Goal: Task Accomplishment & Management: Complete application form

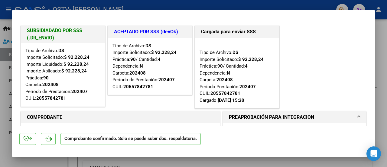
scroll to position [59, 0]
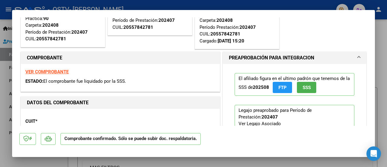
click at [384, 93] on div at bounding box center [193, 83] width 387 height 167
type input "$ 0,00"
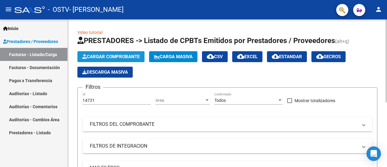
click at [125, 53] on button "Cargar Comprobante" at bounding box center [110, 56] width 67 height 11
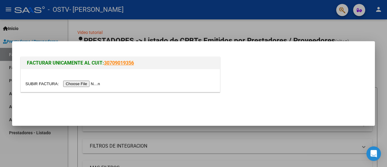
click at [86, 81] on input "file" at bounding box center [63, 83] width 77 height 6
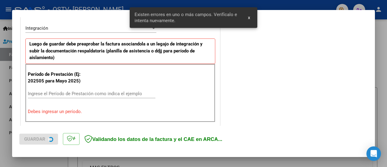
scroll to position [151, 0]
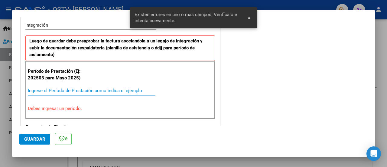
click at [76, 88] on input "Ingrese el Período de Prestación como indica el ejemplo" at bounding box center [92, 90] width 128 height 5
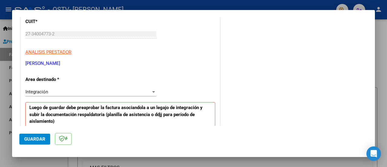
scroll to position [0, 0]
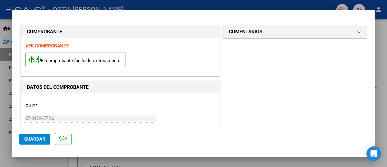
click at [384, 31] on div at bounding box center [193, 83] width 387 height 167
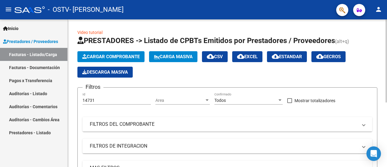
click at [114, 58] on span "Cargar Comprobante" at bounding box center [110, 56] width 57 height 5
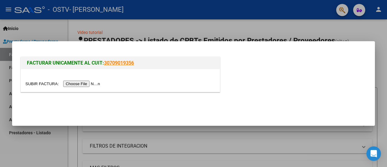
click at [91, 82] on input "file" at bounding box center [63, 83] width 77 height 6
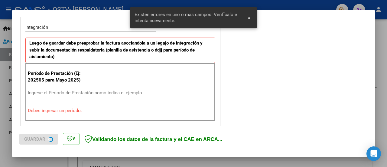
scroll to position [151, 0]
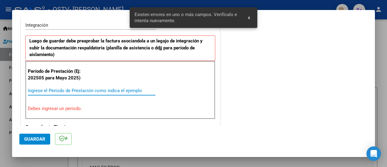
click at [91, 90] on input "Ingrese el Período de Prestación como indica el ejemplo" at bounding box center [92, 90] width 128 height 5
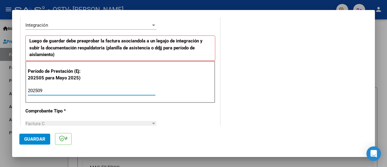
type input "202509"
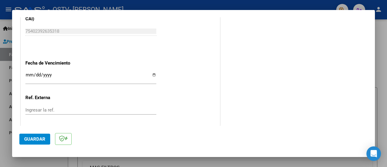
scroll to position [408, 0]
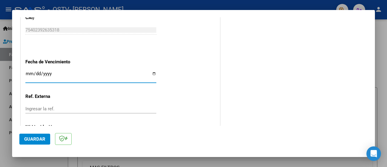
click at [28, 73] on input "Ingresar la fecha" at bounding box center [90, 76] width 131 height 10
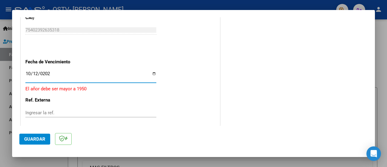
type input "[DATE]"
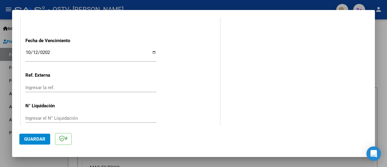
scroll to position [436, 0]
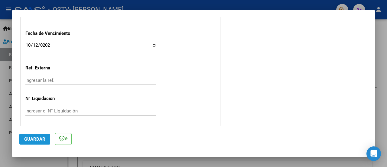
click at [30, 136] on button "Guardar" at bounding box center [34, 138] width 31 height 11
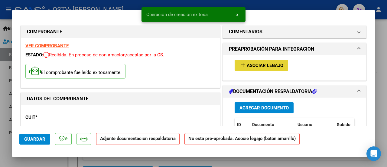
click at [268, 69] on button "add Asociar Legajo" at bounding box center [262, 65] width 54 height 11
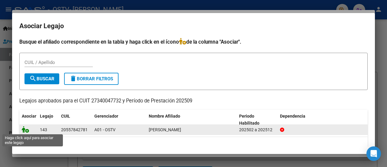
click at [25, 131] on icon at bounding box center [25, 129] width 7 height 7
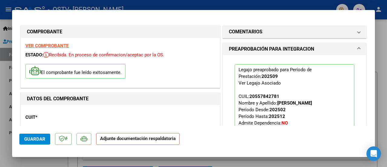
scroll to position [95, 0]
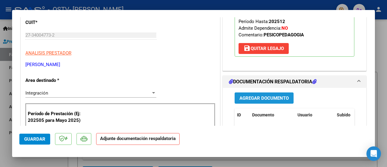
click at [266, 100] on button "Agregar Documento" at bounding box center [264, 97] width 59 height 11
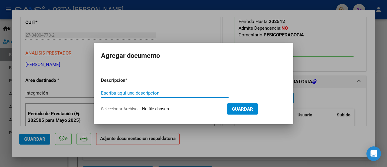
click at [172, 91] on input "Escriba aquí una descripcion" at bounding box center [165, 92] width 128 height 5
type input "factura"
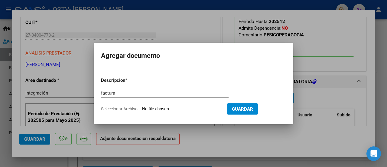
click at [173, 104] on form "Descripcion * factura Escriba aquí una descripcion Seleccionar Archivo Guardar" at bounding box center [193, 94] width 185 height 44
click at [175, 109] on input "Seleccionar Archivo" at bounding box center [182, 109] width 80 height 6
type input "C:\fakepath\FACTURA [PERSON_NAME] PSP.pdf"
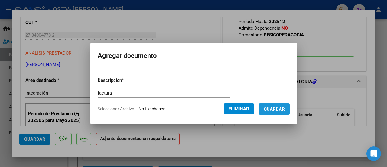
click at [280, 108] on span "Guardar" at bounding box center [274, 108] width 21 height 5
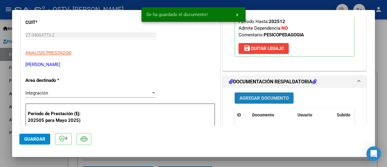
click at [264, 95] on span "Agregar Documento" at bounding box center [264, 97] width 49 height 5
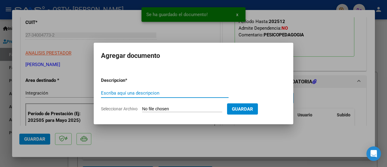
click at [202, 95] on input "Escriba aquí una descripcion" at bounding box center [165, 92] width 128 height 5
type input "planilla"
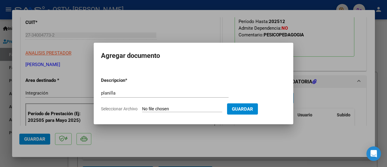
click at [197, 109] on input "Seleccionar Archivo" at bounding box center [182, 109] width 80 height 6
type input "C:\fakepath\planilla [PERSON_NAME] psp.pdf"
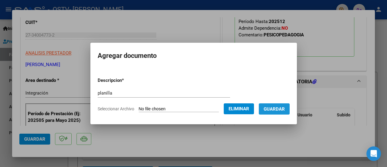
click at [280, 110] on span "Guardar" at bounding box center [274, 108] width 21 height 5
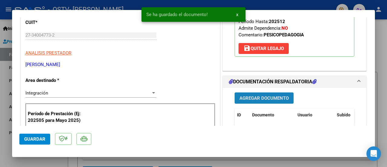
click at [252, 98] on span "Agregar Documento" at bounding box center [264, 97] width 49 height 5
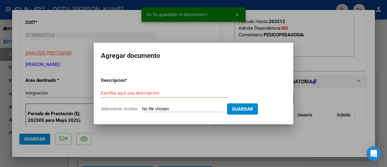
click at [204, 97] on div "Escriba aquí una descripcion" at bounding box center [165, 92] width 128 height 9
click at [202, 95] on input "Escriba aquí una descripcion" at bounding box center [165, 92] width 128 height 5
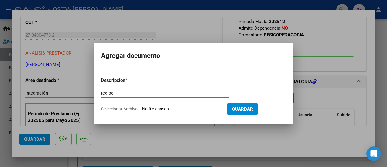
type input "recibo"
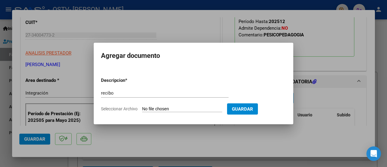
click at [200, 109] on input "Seleccionar Archivo" at bounding box center [182, 109] width 80 height 6
type input "C:\fakepath\recibo [PERSON_NAME] psp.pdf"
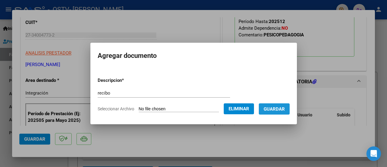
click at [285, 112] on button "Guardar" at bounding box center [274, 108] width 31 height 11
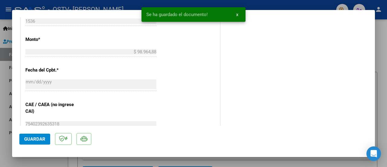
scroll to position [439, 0]
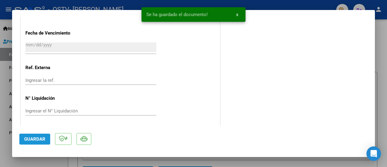
click at [35, 144] on button "Guardar" at bounding box center [34, 138] width 31 height 11
click at [31, 138] on span "Guardar" at bounding box center [34, 138] width 21 height 5
click at [382, 66] on div at bounding box center [193, 83] width 387 height 167
type input "$ 0,00"
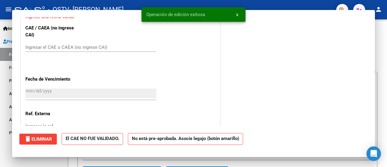
scroll to position [0, 0]
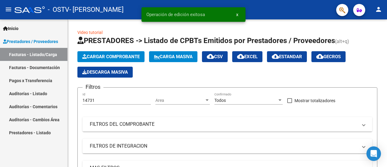
click at [37, 71] on link "Facturas - Documentación" at bounding box center [33, 67] width 67 height 13
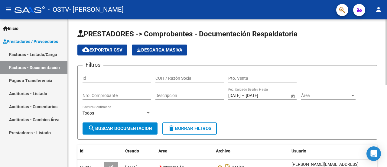
click at [387, 3] on div "menu - OSTV - [PERSON_NAME] person Inicio Instructivos Contacto OS Prestadores …" at bounding box center [193, 83] width 387 height 167
click at [376, 9] on mat-icon "person" at bounding box center [378, 9] width 7 height 7
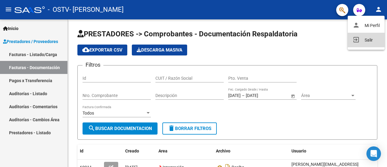
click at [363, 42] on button "exit_to_app Salir" at bounding box center [366, 40] width 37 height 15
